Goal: Check status

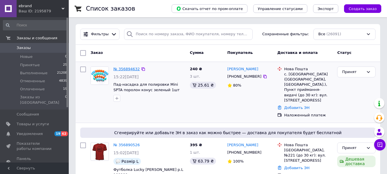
click at [129, 71] on link "№ 356894632" at bounding box center [126, 69] width 26 height 4
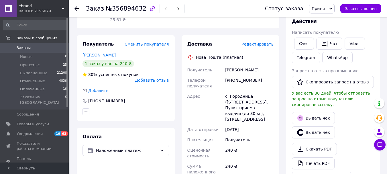
scroll to position [143, 0]
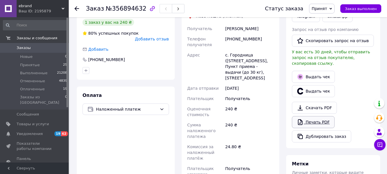
click at [320, 120] on link "Печать PDF" at bounding box center [313, 122] width 43 height 12
click at [31, 47] on span "Заказы" at bounding box center [35, 47] width 36 height 5
